Goal: Task Accomplishment & Management: Complete application form

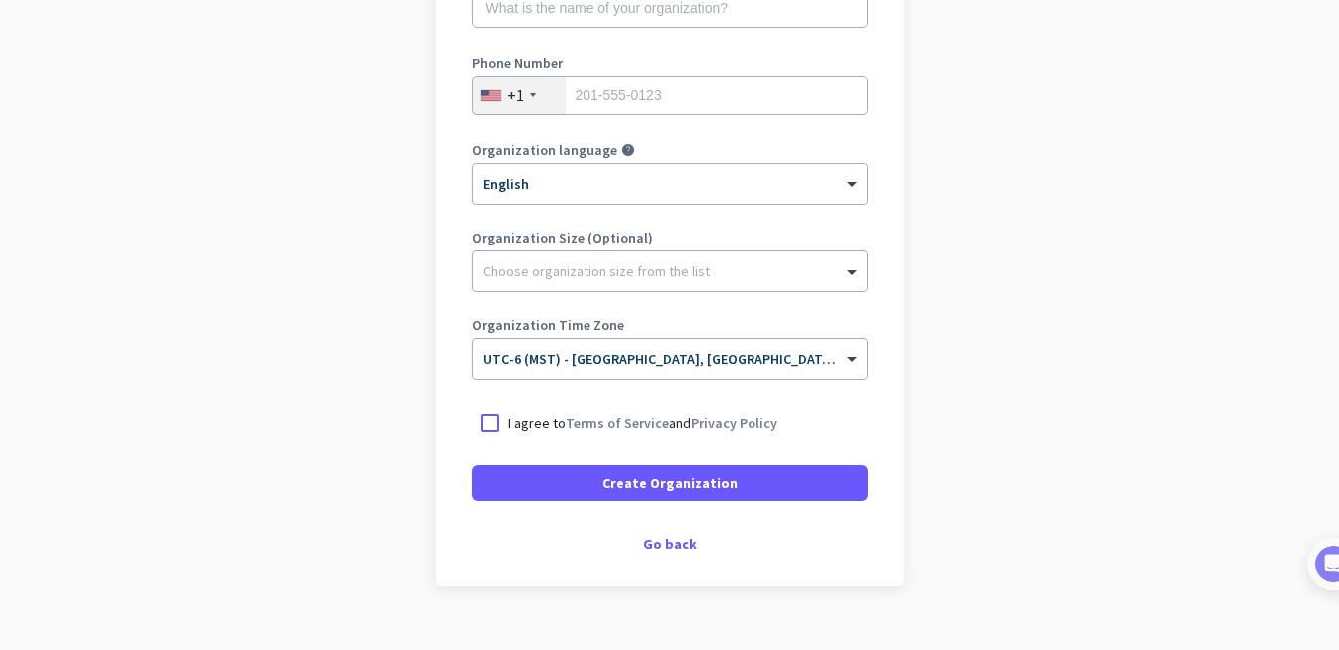
scroll to position [372, 0]
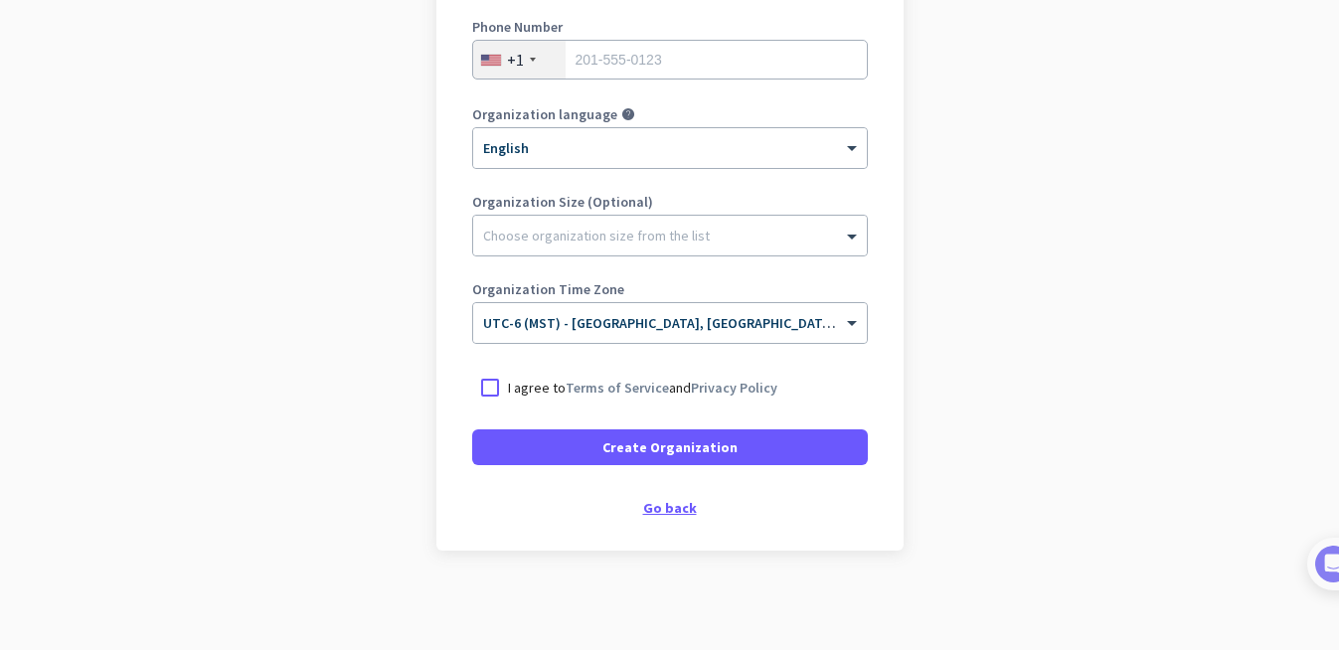
click at [661, 508] on div "Go back" at bounding box center [670, 508] width 396 height 14
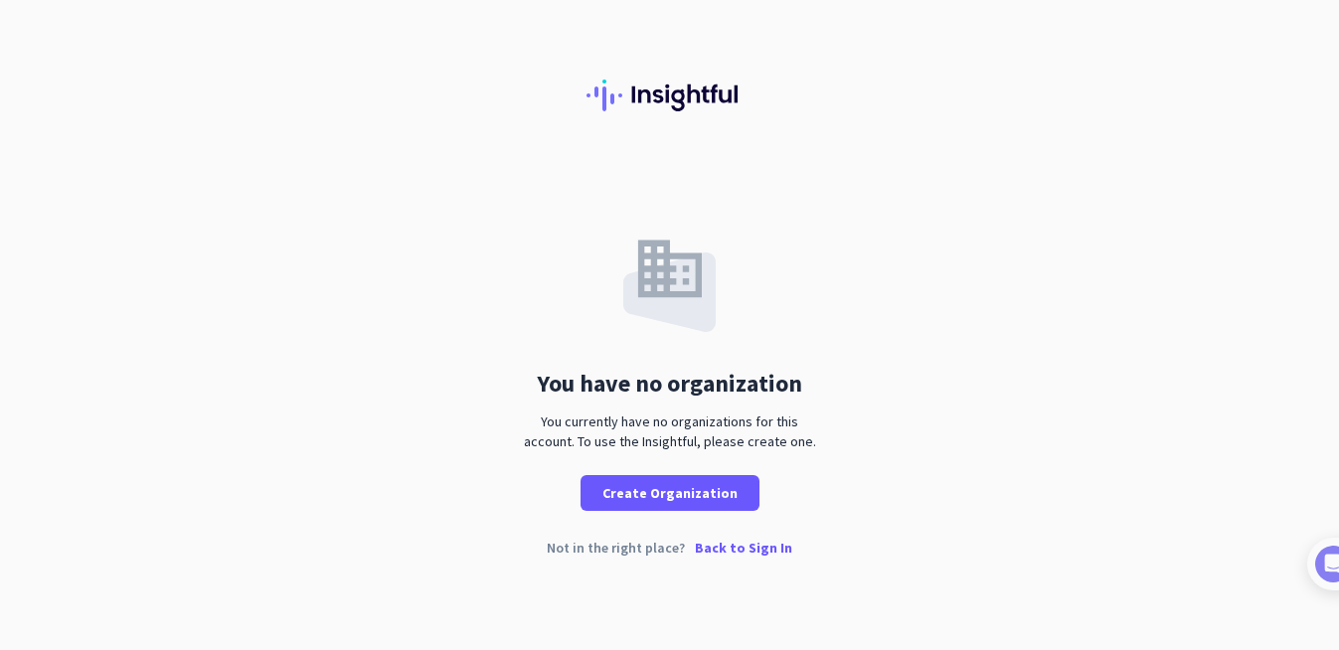
click at [725, 546] on p "Back to Sign In" at bounding box center [743, 548] width 97 height 14
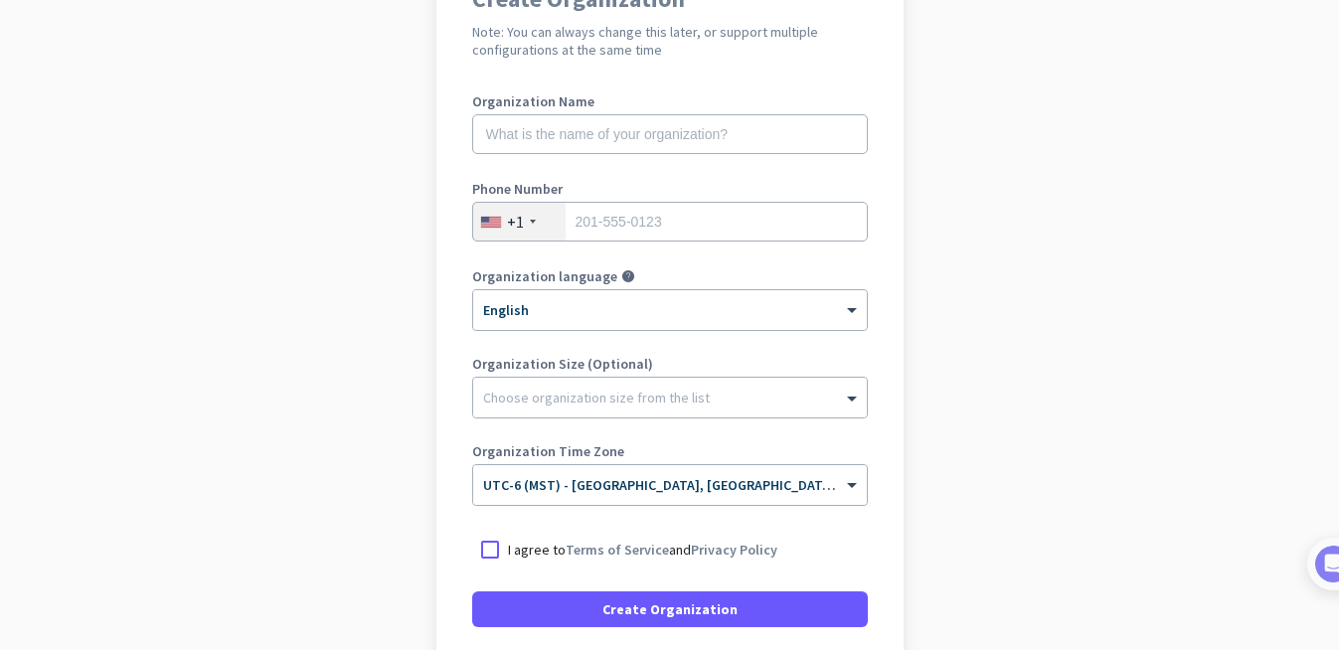
scroll to position [372, 0]
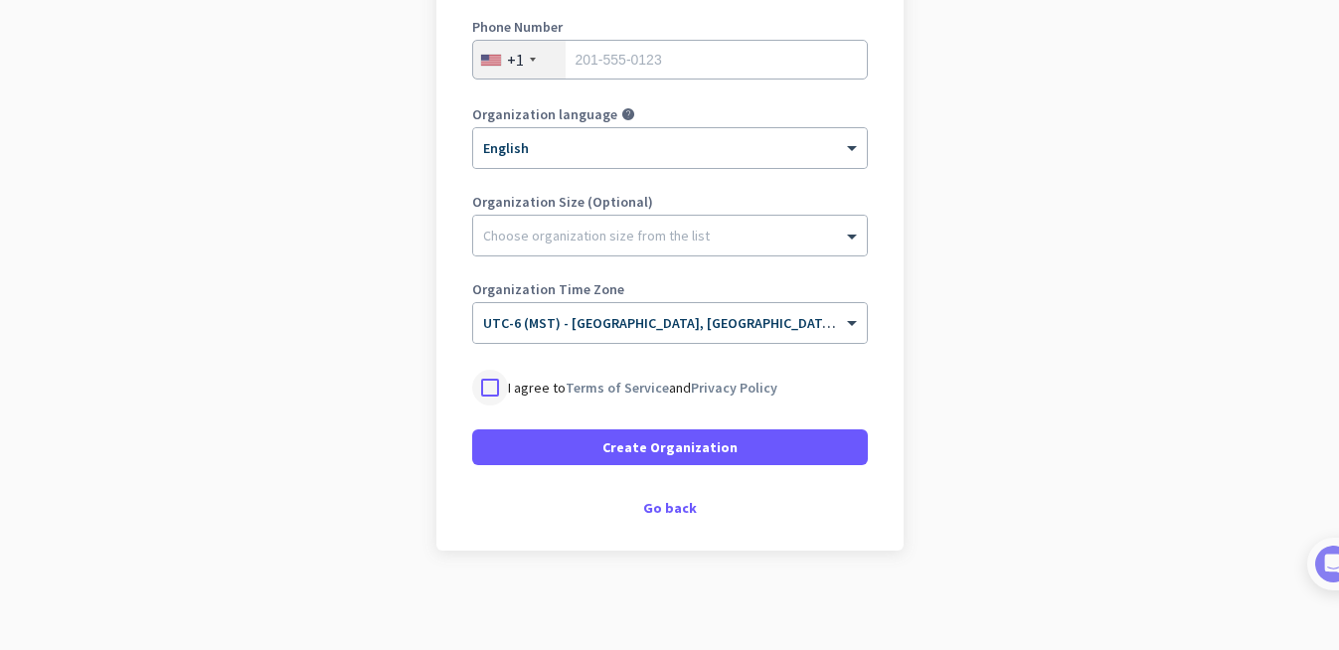
click at [483, 389] on div at bounding box center [490, 388] width 36 height 36
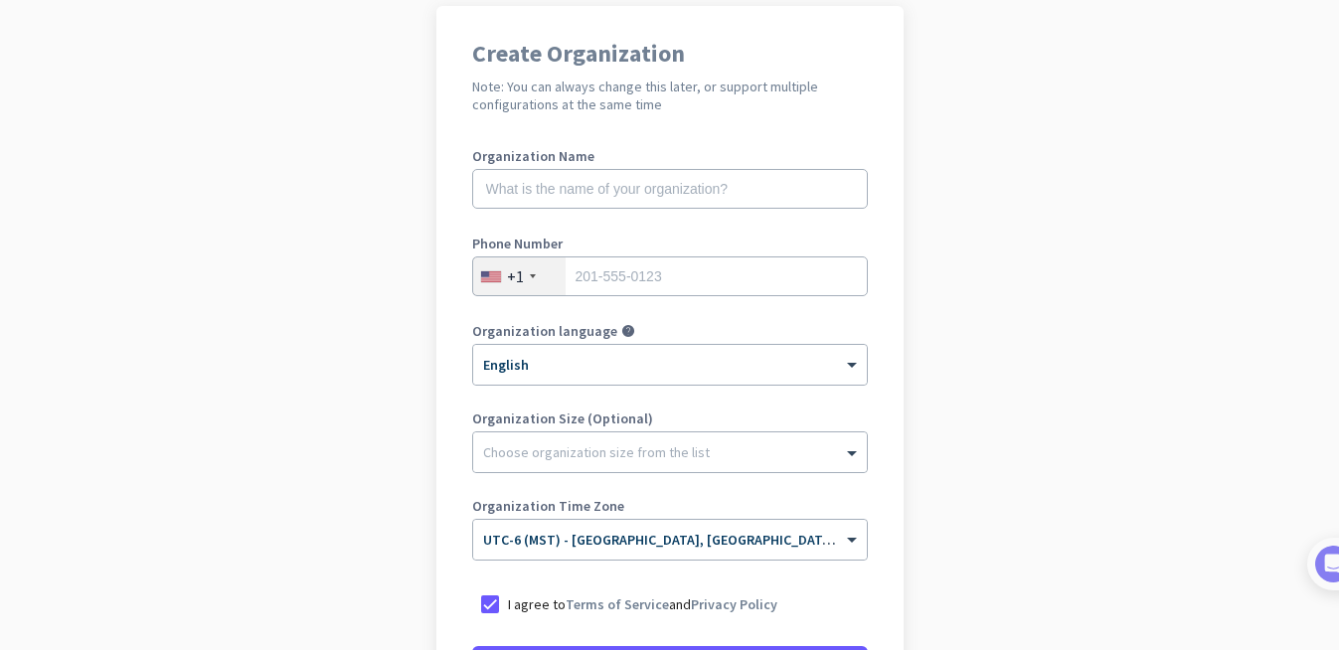
scroll to position [127, 0]
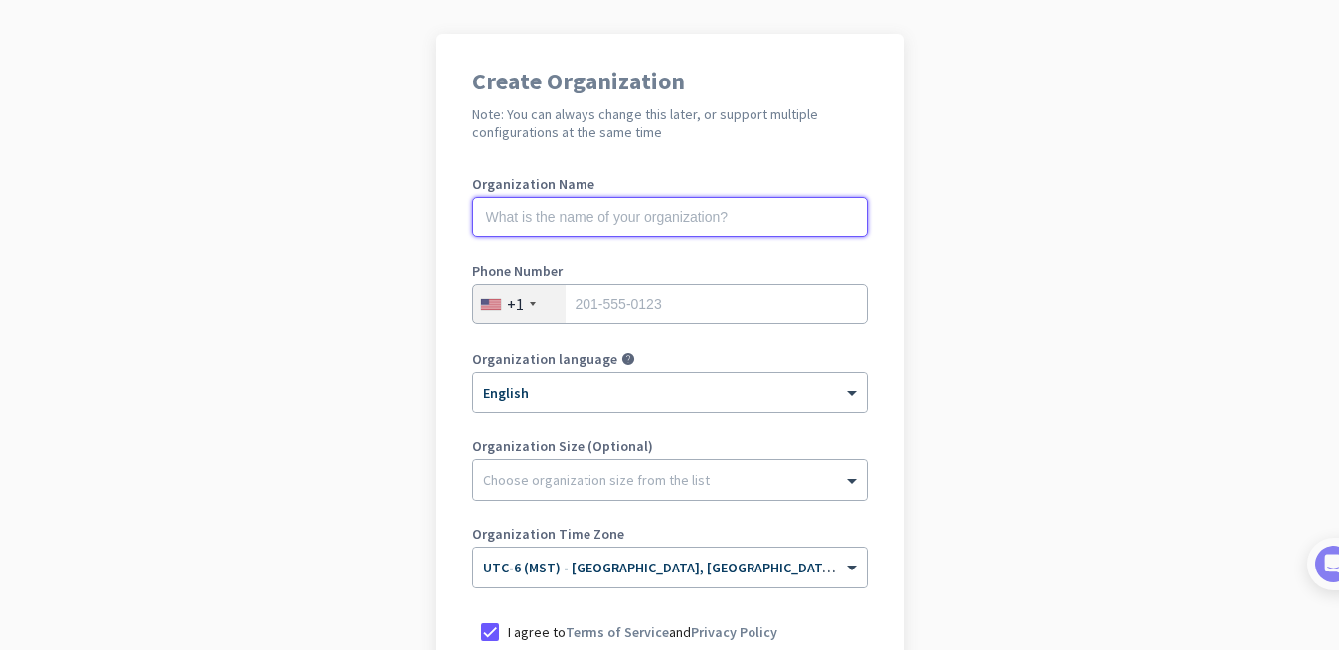
click at [689, 223] on input "text" at bounding box center [670, 217] width 396 height 40
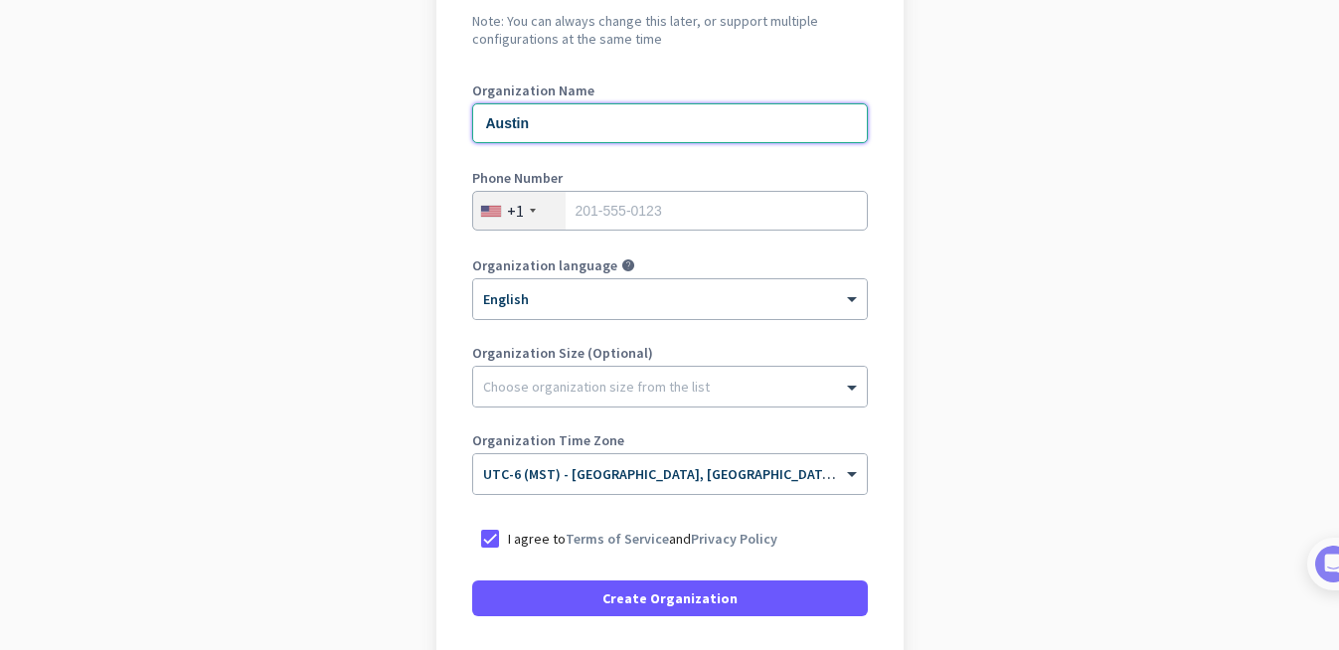
scroll to position [372, 0]
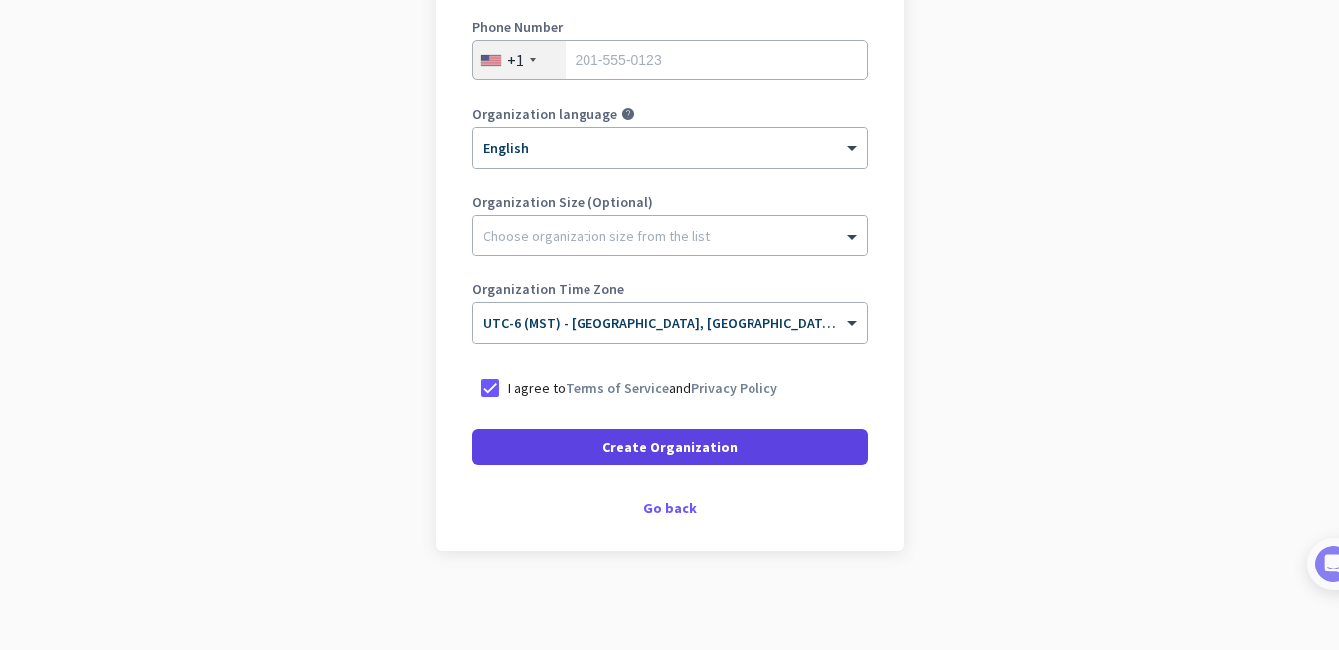
type input "Austin"
click at [637, 444] on span "Create Organization" at bounding box center [669, 447] width 135 height 20
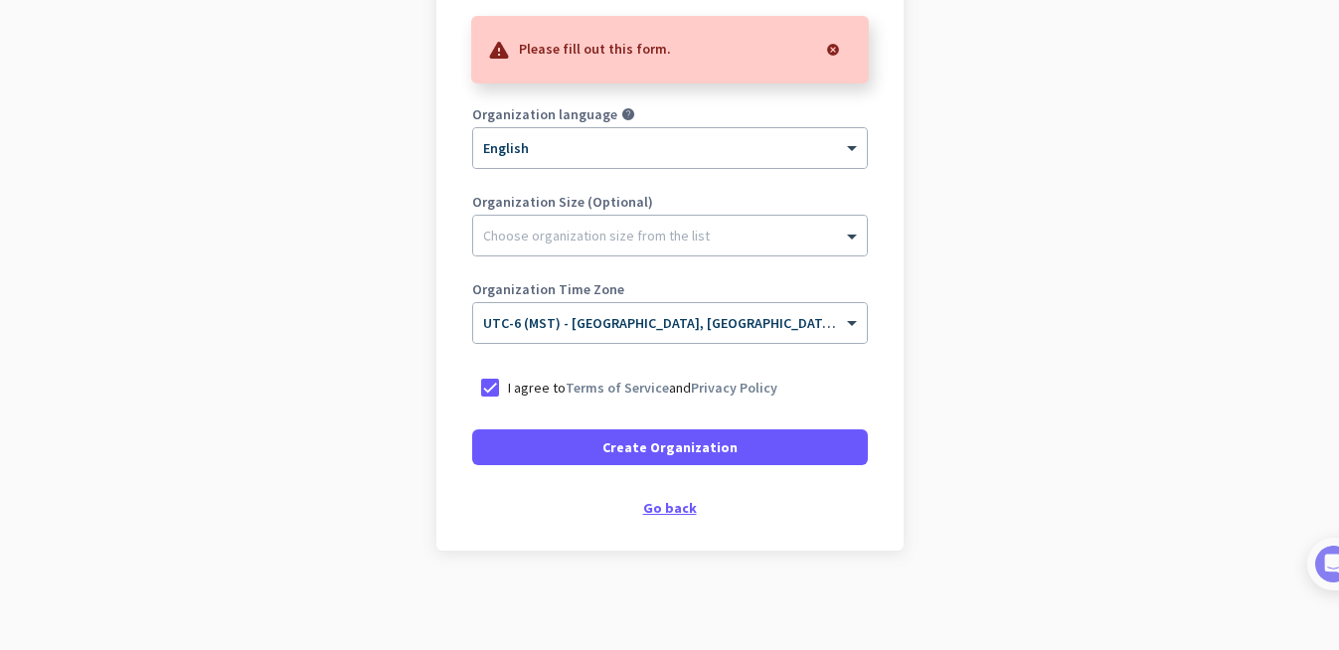
click at [666, 513] on div "Go back" at bounding box center [670, 508] width 396 height 14
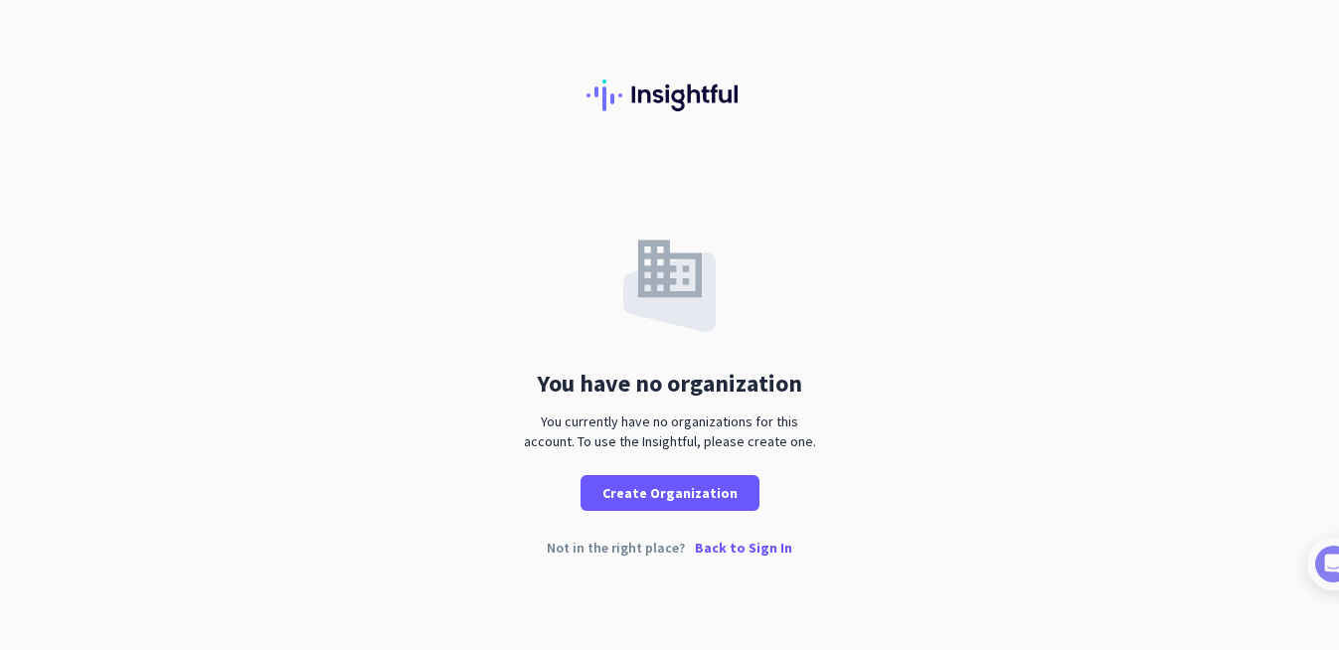
click at [709, 545] on p "Back to Sign In" at bounding box center [743, 548] width 97 height 14
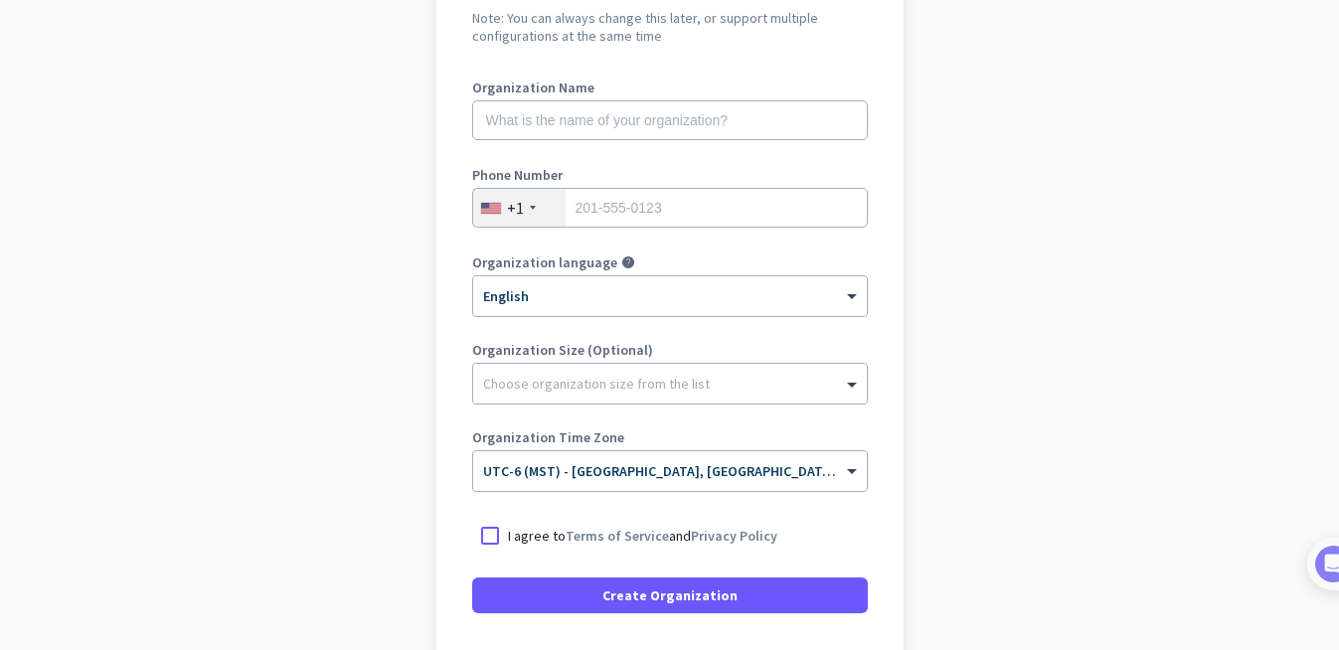
scroll to position [372, 0]
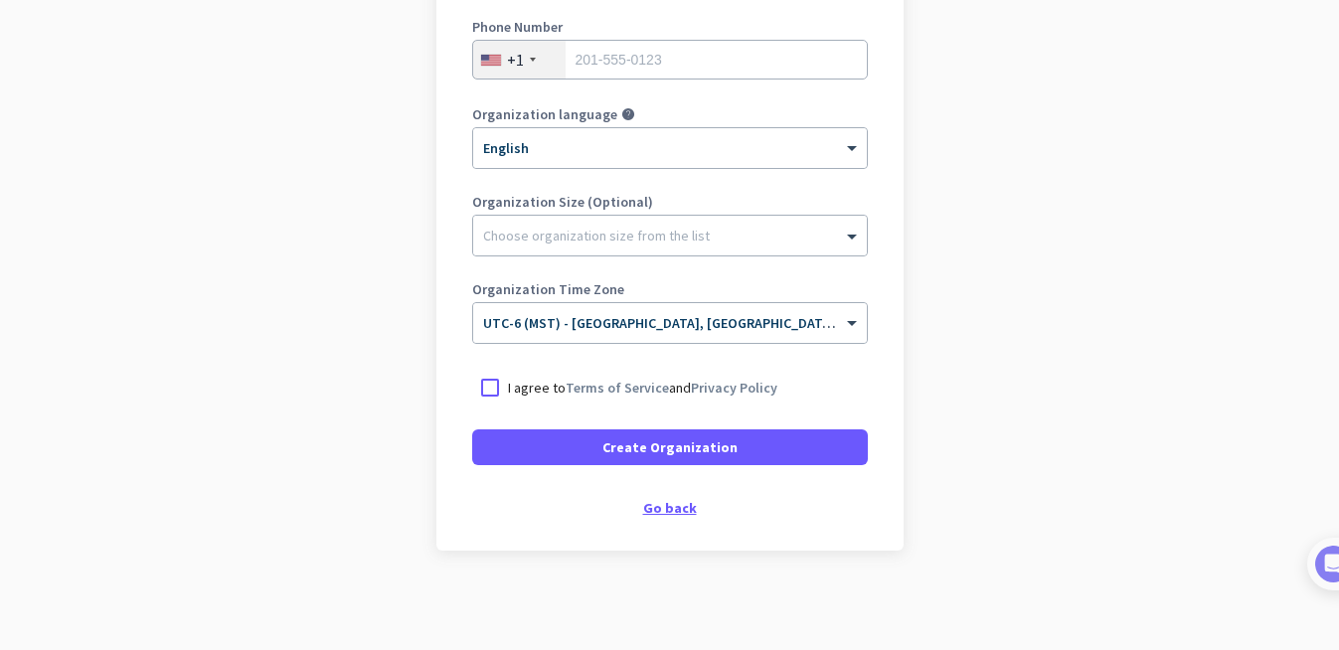
click at [677, 503] on div "Go back" at bounding box center [670, 508] width 396 height 14
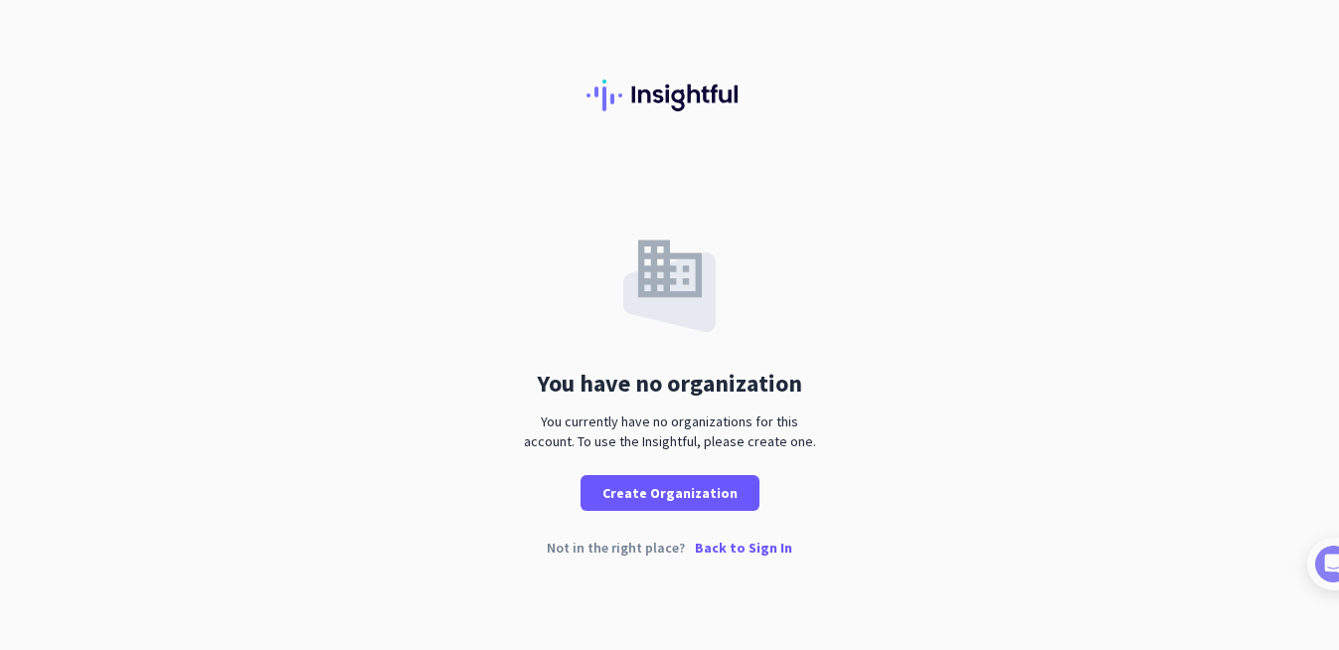
click at [727, 554] on p "Back to Sign In" at bounding box center [743, 548] width 97 height 14
